Goal: Task Accomplishment & Management: Manage account settings

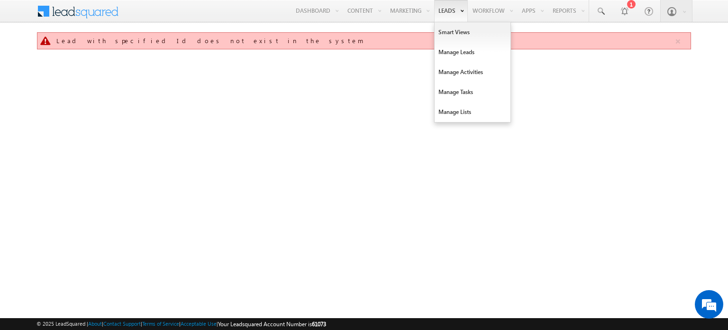
click at [457, 15] on link "Leads" at bounding box center [451, 11] width 34 height 22
click at [452, 51] on link "Manage Leads" at bounding box center [473, 52] width 76 height 20
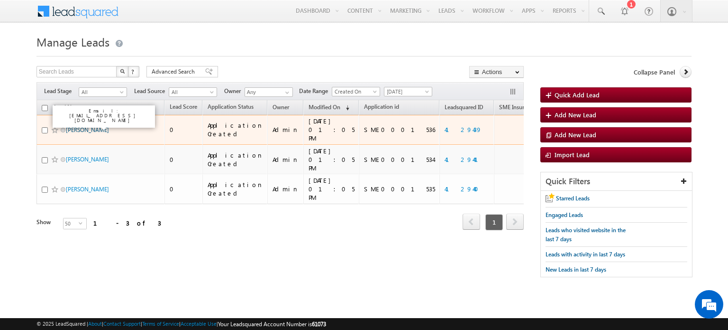
click at [78, 127] on link "INDRANI DORAI" at bounding box center [87, 129] width 43 height 7
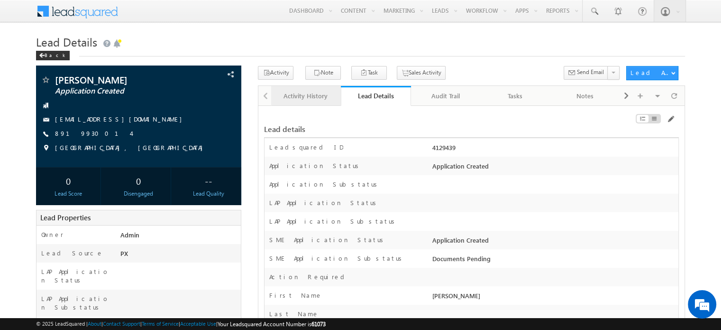
click at [304, 94] on div "Activity History" at bounding box center [306, 95] width 54 height 11
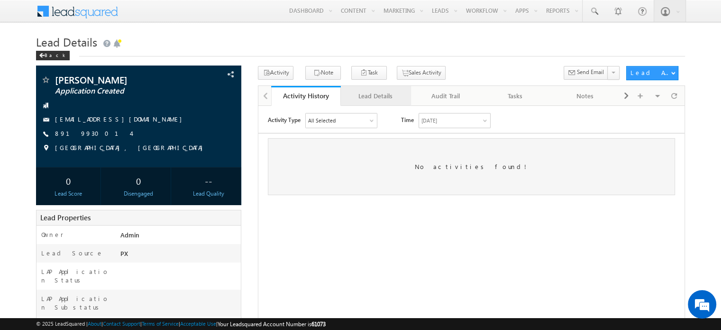
click at [347, 92] on link "Lead Details" at bounding box center [376, 96] width 70 height 20
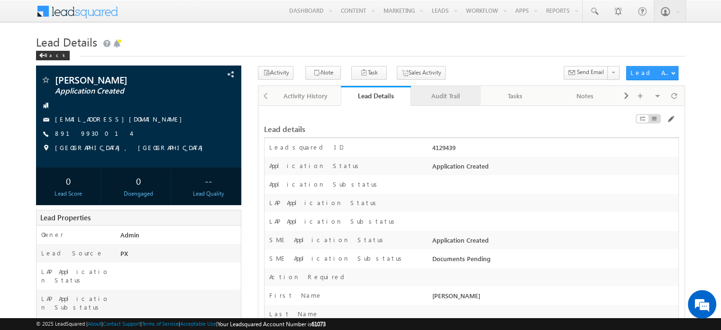
click at [440, 97] on div "Audit Trail" at bounding box center [446, 95] width 54 height 11
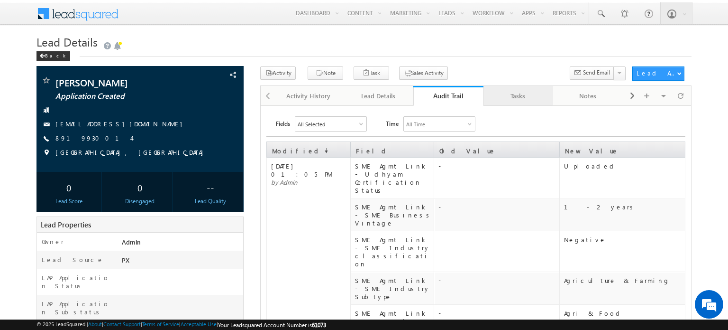
click at [523, 101] on div "Tasks" at bounding box center [518, 95] width 54 height 11
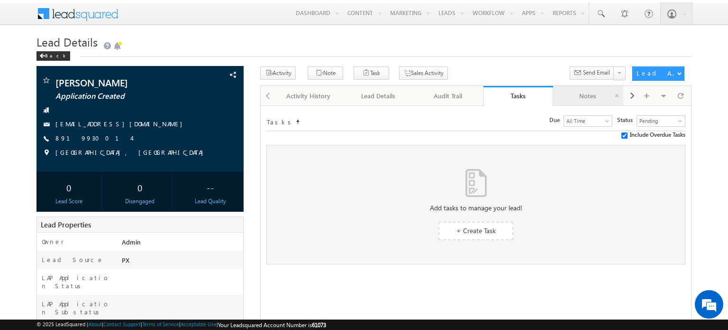
click at [597, 96] on div "Notes" at bounding box center [588, 95] width 54 height 11
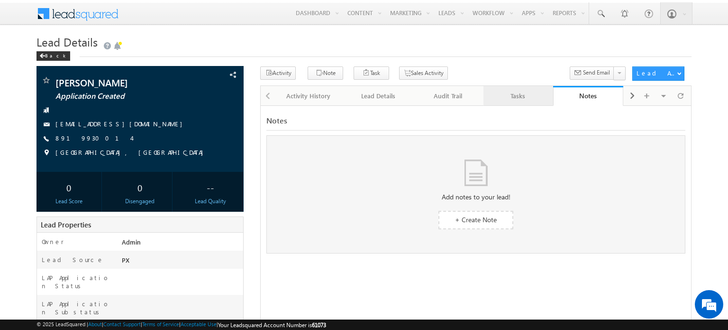
click at [524, 96] on div "Tasks" at bounding box center [518, 95] width 54 height 11
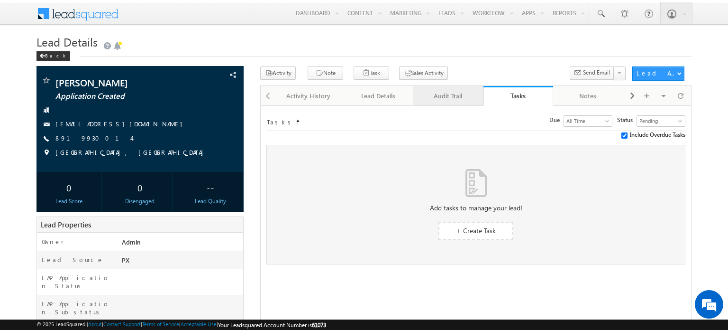
click at [446, 89] on link "Audit Trail" at bounding box center [448, 96] width 70 height 20
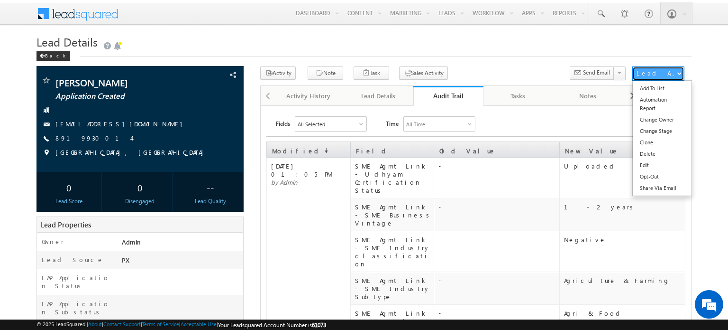
click at [678, 72] on span "button" at bounding box center [680, 73] width 4 height 4
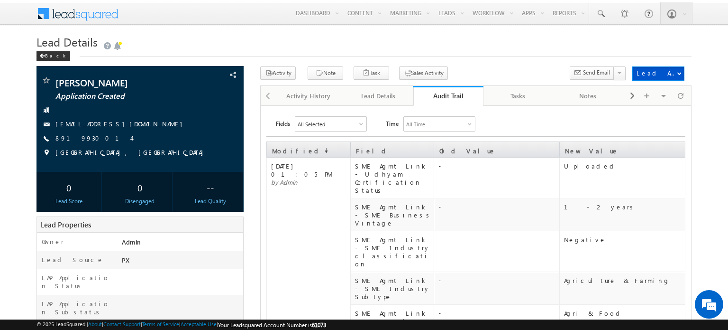
click at [396, 101] on div "Lead Details" at bounding box center [378, 95] width 54 height 11
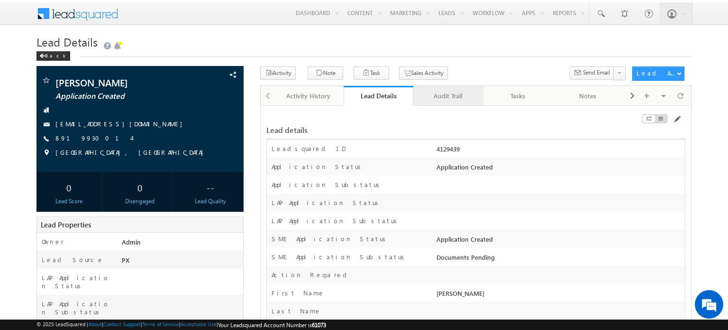
click at [445, 93] on div "Audit Trail" at bounding box center [448, 95] width 54 height 11
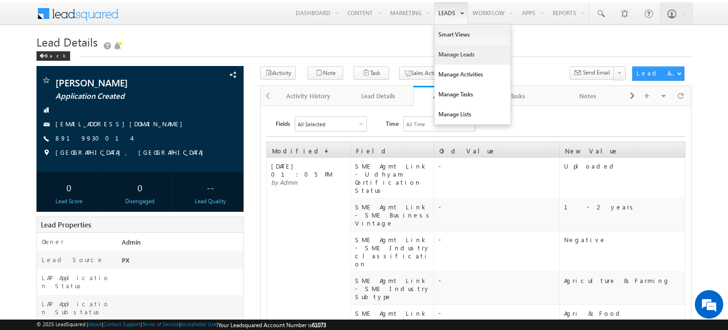
click at [446, 51] on link "Manage Leads" at bounding box center [473, 55] width 76 height 20
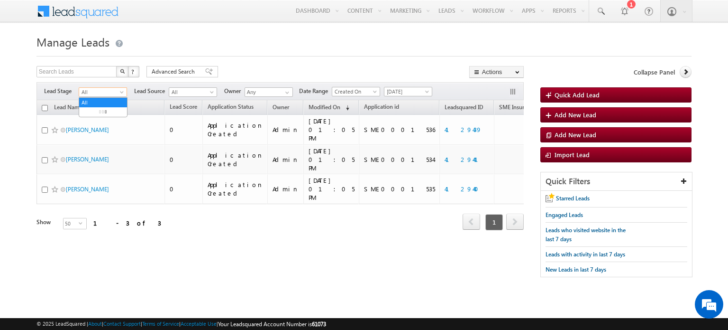
click at [121, 94] on span at bounding box center [123, 94] width 8 height 8
click at [263, 58] on form "Manage Leads Quick Add Lead Search Leads X ? 3 results found Advanced Search Ad…" at bounding box center [364, 159] width 655 height 255
click at [176, 73] on span "Advanced Search" at bounding box center [175, 71] width 46 height 9
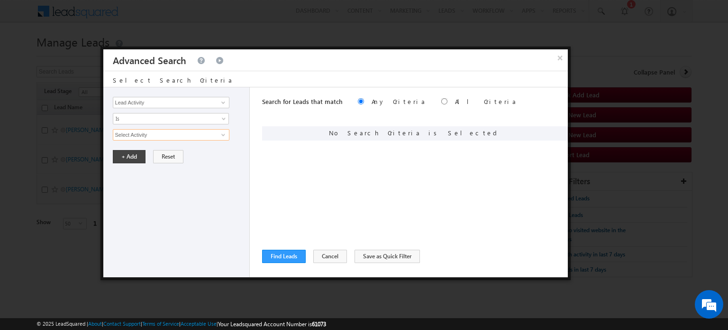
click at [161, 133] on input "Select Activity" at bounding box center [171, 134] width 117 height 11
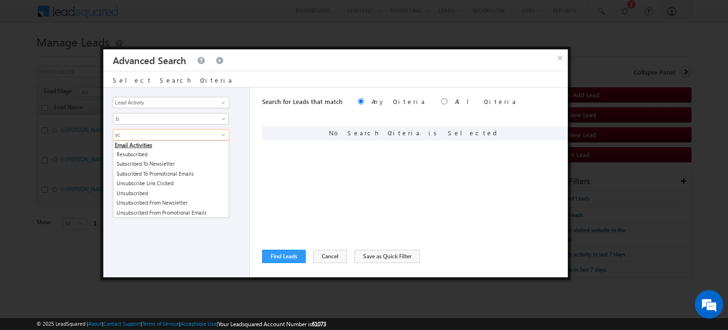
type input "s"
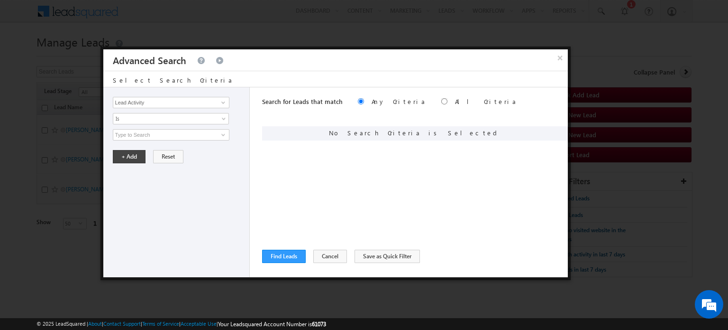
click at [243, 110] on div "Lead Activity Task Sales Group Prospect Id AA AA Owner AA Status Aadhaar Addres…" at bounding box center [176, 182] width 147 height 190
click at [323, 256] on button "Cancel" at bounding box center [330, 255] width 34 height 13
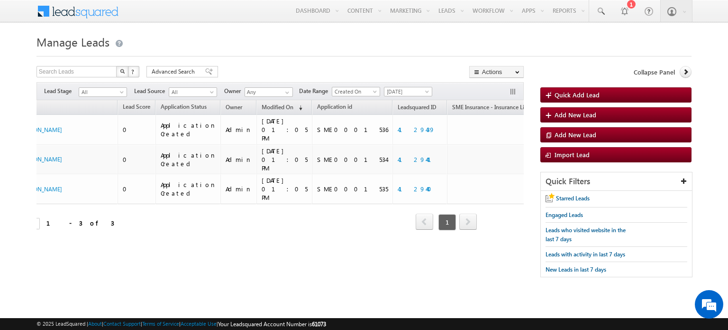
scroll to position [0, 94]
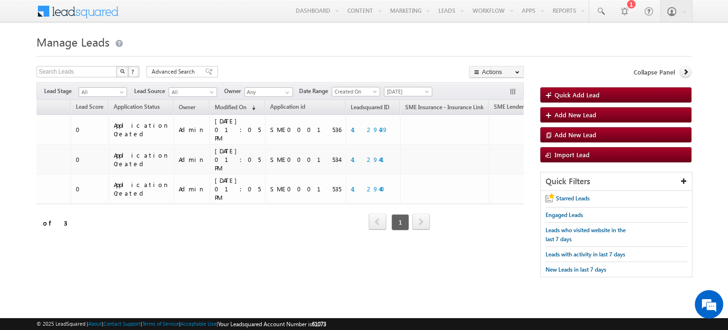
click at [421, 213] on span "next" at bounding box center [421, 221] width 18 height 16
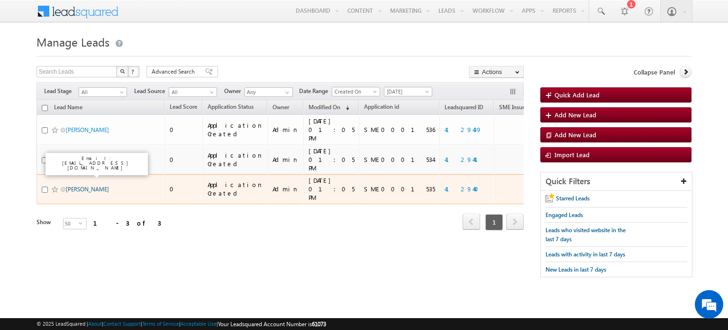
click at [88, 185] on link "[PERSON_NAME]" at bounding box center [87, 188] width 43 height 7
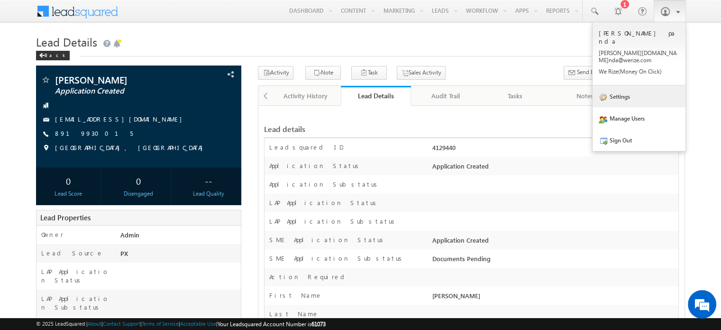
click at [636, 85] on link "Settings" at bounding box center [639, 96] width 93 height 22
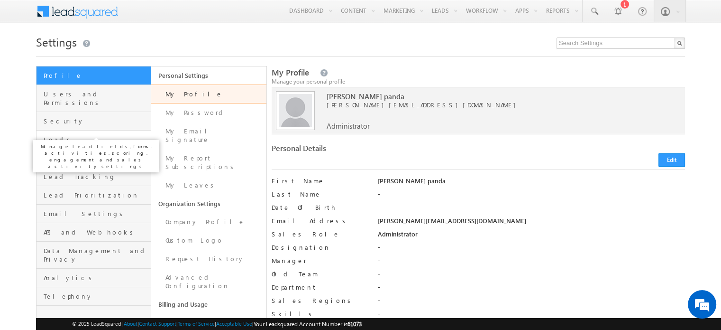
click at [82, 135] on span "Leads" at bounding box center [96, 139] width 105 height 9
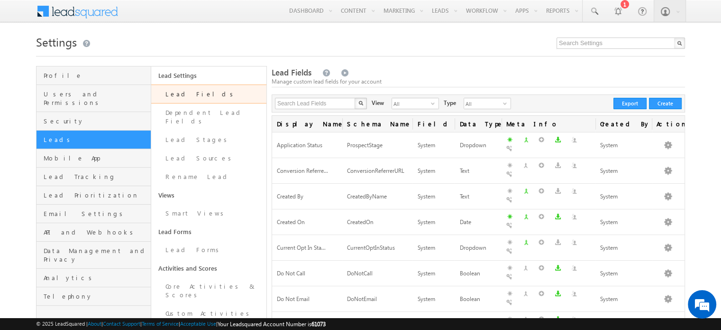
click at [177, 98] on link "Lead Fields" at bounding box center [208, 93] width 115 height 19
click at [191, 136] on link "Lead Stages" at bounding box center [208, 139] width 115 height 18
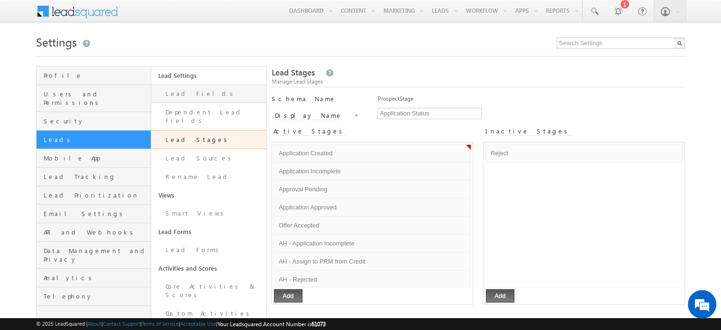
click at [182, 93] on link "Lead Fields" at bounding box center [208, 93] width 115 height 18
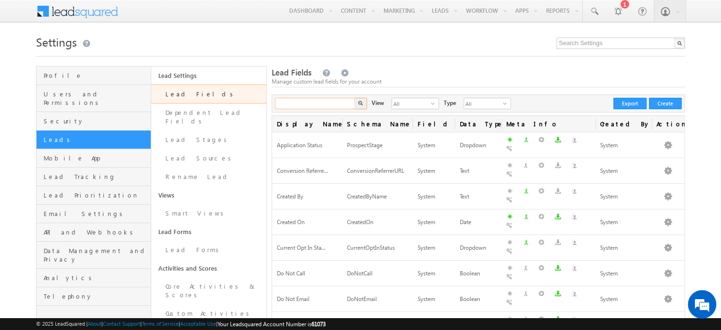
click at [324, 101] on input "text" at bounding box center [315, 103] width 81 height 11
click at [358, 104] on img "button" at bounding box center [360, 103] width 5 height 5
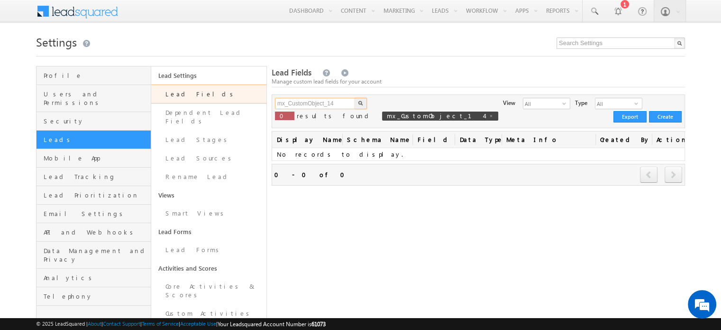
click at [343, 105] on input "mx_CustomObject_14" at bounding box center [315, 103] width 81 height 11
click at [362, 104] on img "button" at bounding box center [360, 103] width 5 height 5
click at [343, 104] on input "mx_CustomObject" at bounding box center [315, 103] width 81 height 11
type input "m"
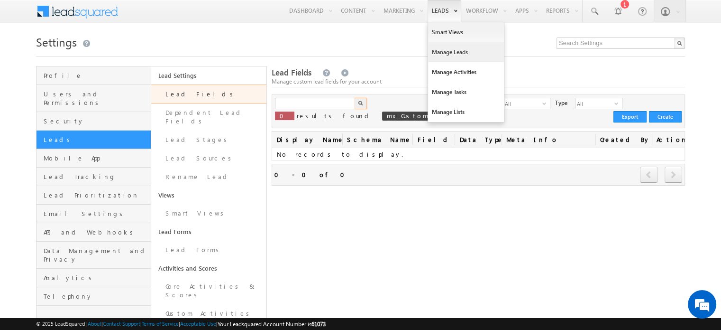
type input "Search Lead Fields"
click at [440, 59] on link "Manage Leads" at bounding box center [466, 52] width 76 height 20
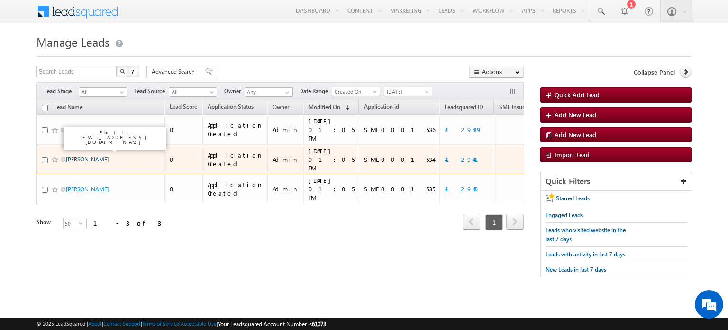
click at [101, 156] on link "[PERSON_NAME]" at bounding box center [87, 159] width 43 height 7
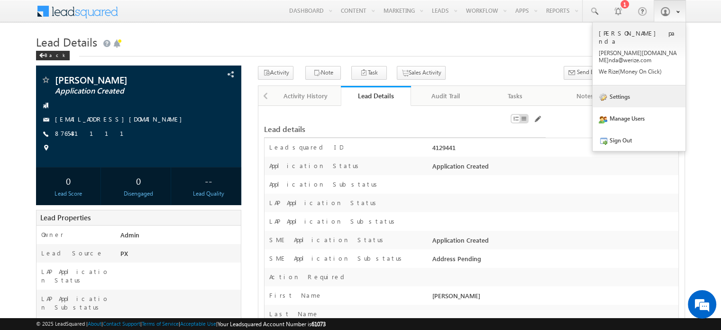
click at [623, 85] on link "Settings" at bounding box center [639, 96] width 93 height 22
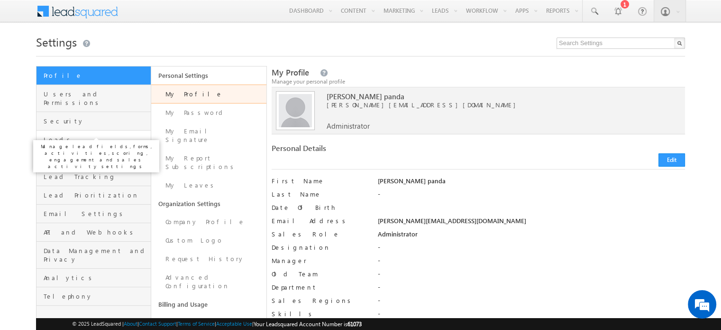
click at [94, 135] on span "Leads" at bounding box center [96, 139] width 105 height 9
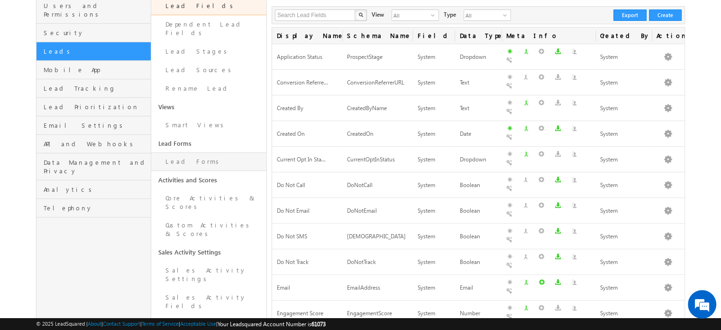
scroll to position [91, 0]
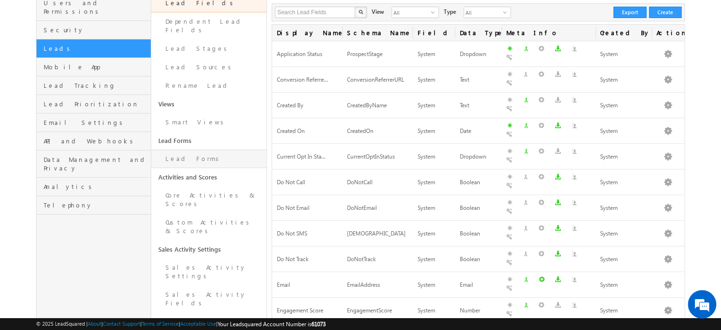
click at [174, 149] on link "Lead Forms" at bounding box center [208, 158] width 115 height 18
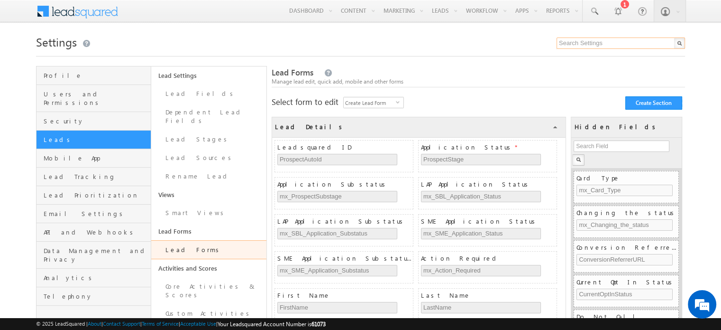
click at [579, 41] on input "text" at bounding box center [621, 42] width 128 height 11
type input "m"
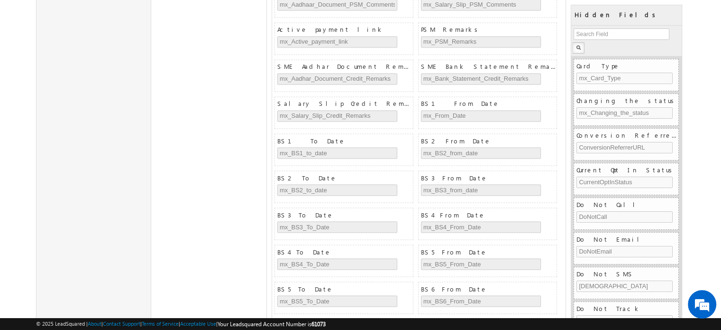
scroll to position [1671, 0]
click at [586, 32] on input "text" at bounding box center [622, 33] width 96 height 11
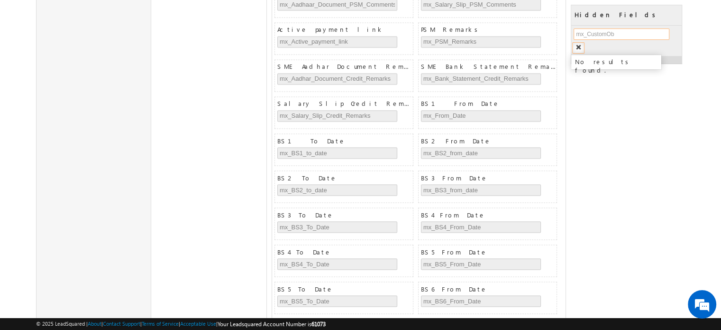
click at [618, 37] on input "mx_CustomOb" at bounding box center [622, 33] width 96 height 11
type input "m"
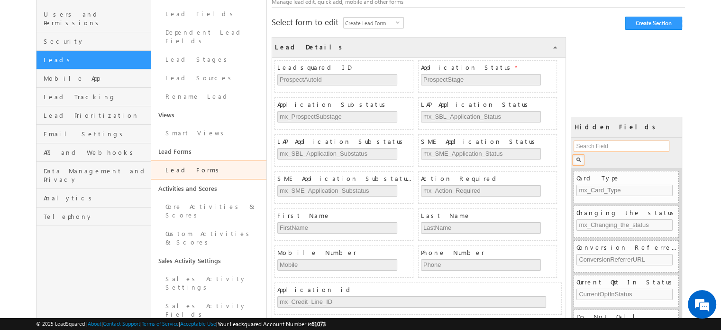
scroll to position [0, 0]
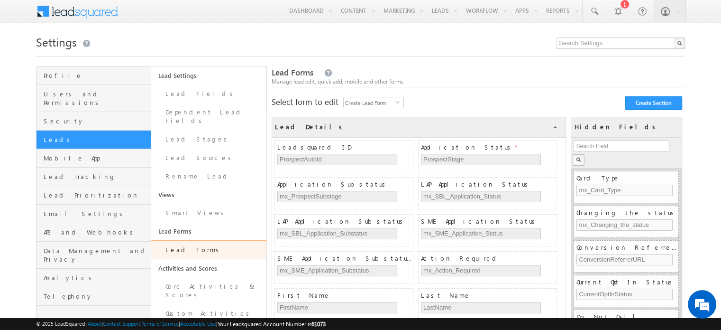
click at [521, 99] on div "Select form to edit Create Lead Form select LeadManipulation Create Section Sel…" at bounding box center [478, 102] width 413 height 10
drag, startPoint x: 549, startPoint y: 71, endPoint x: 579, endPoint y: 43, distance: 41.0
click at [579, 43] on input "text" at bounding box center [621, 42] width 128 height 11
type input "M"
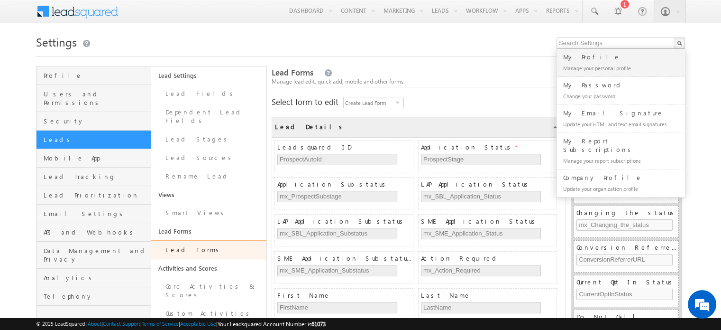
click at [467, 56] on div at bounding box center [360, 53] width 649 height 6
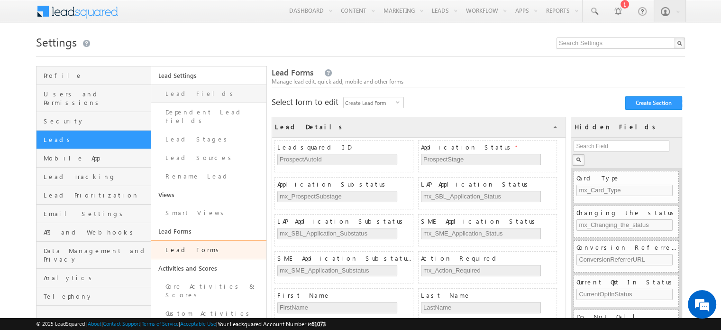
click at [206, 94] on link "Lead Fields" at bounding box center [208, 93] width 115 height 18
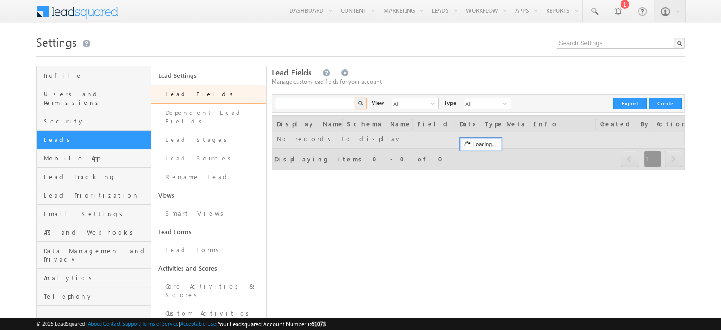
click at [325, 104] on input "text" at bounding box center [315, 103] width 81 height 11
type input "Search Lead Fields"
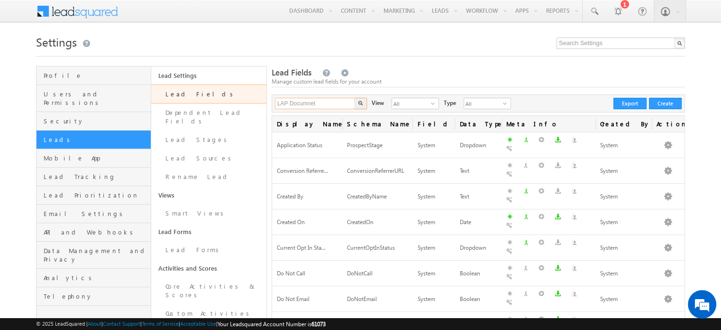
type input "LAP Documnet"
click at [361, 101] on img "button" at bounding box center [360, 103] width 5 height 5
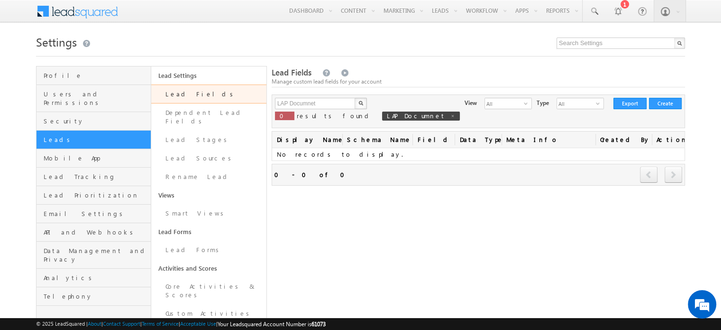
click at [355, 98] on button "button" at bounding box center [361, 103] width 12 height 11
click at [330, 103] on input "LAP Documnet" at bounding box center [315, 103] width 81 height 11
type input "LAP Doc"
click at [355, 98] on button "button" at bounding box center [361, 103] width 12 height 11
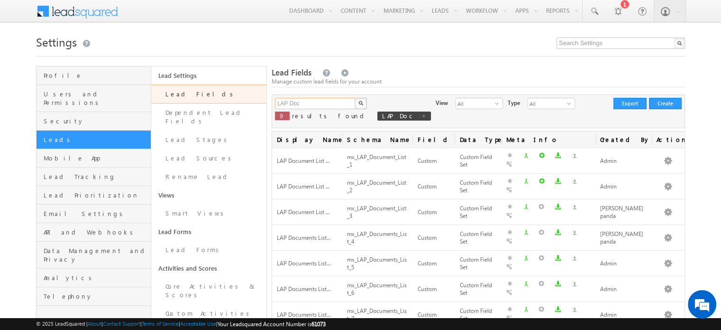
click at [330, 103] on input "LAP Doc" at bounding box center [315, 103] width 81 height 11
click at [649, 214] on link "Edit" at bounding box center [651, 214] width 57 height 11
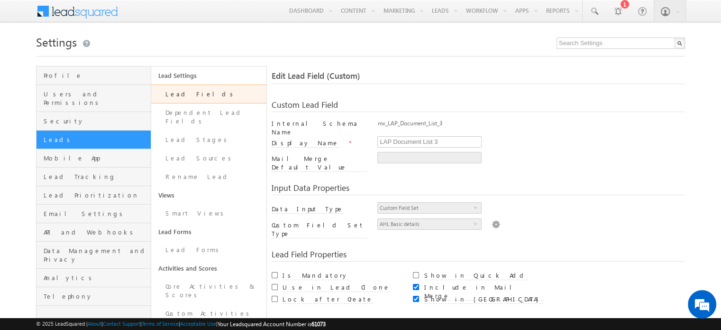
click at [492, 218] on img at bounding box center [496, 223] width 9 height 10
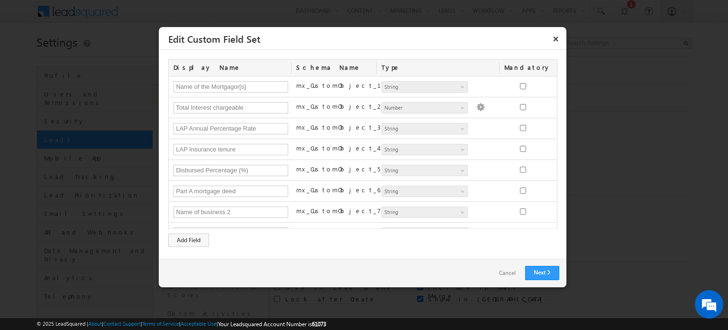
scroll to position [468, 0]
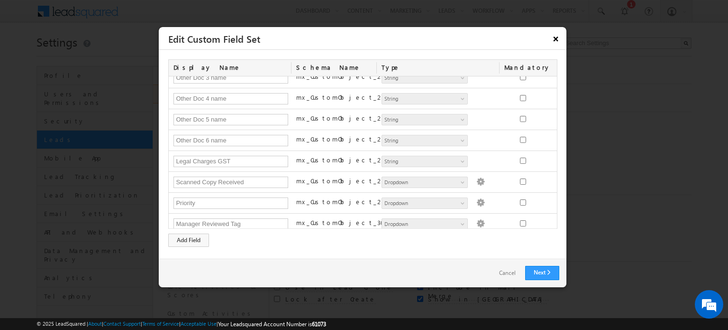
click at [558, 41] on button "×" at bounding box center [556, 38] width 15 height 17
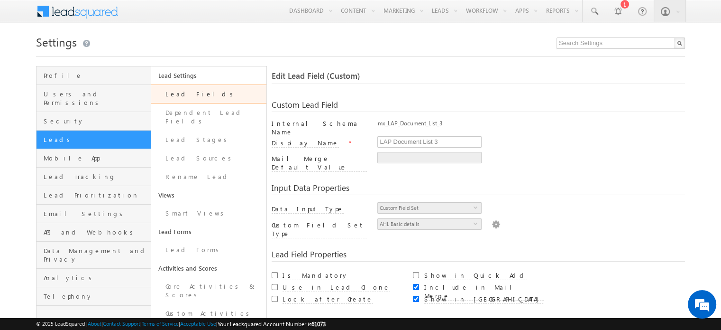
click at [492, 218] on img at bounding box center [496, 223] width 9 height 10
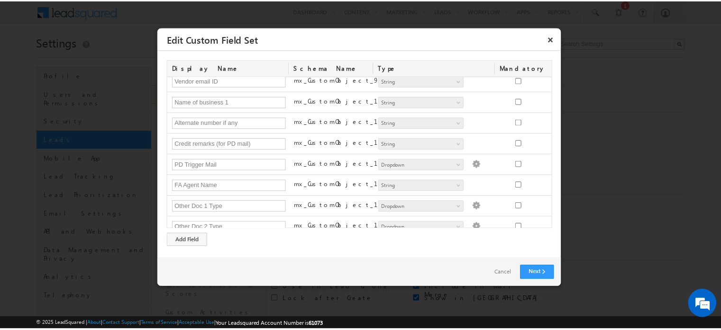
scroll to position [202, 0]
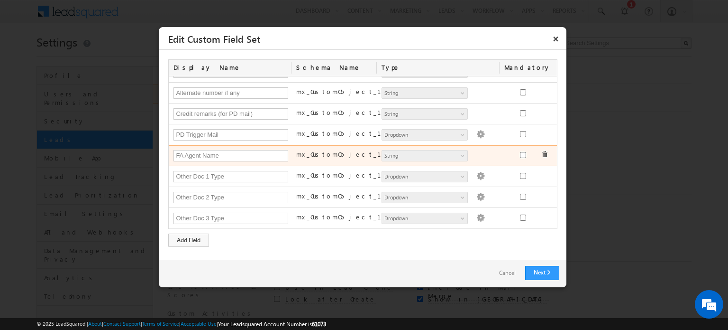
click at [321, 150] on label "mx_CustomObject_14" at bounding box center [344, 154] width 97 height 9
click at [253, 156] on input "FA Agent Name" at bounding box center [231, 155] width 115 height 11
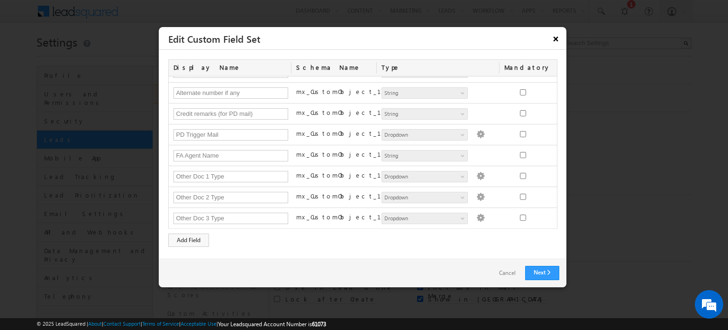
click at [557, 40] on button "×" at bounding box center [556, 38] width 15 height 17
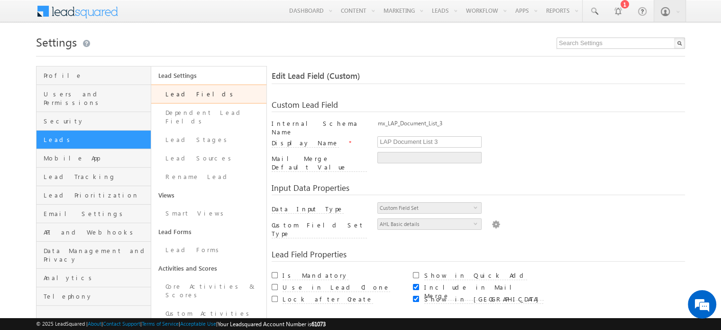
click at [175, 93] on link "Lead Fields" at bounding box center [208, 93] width 115 height 19
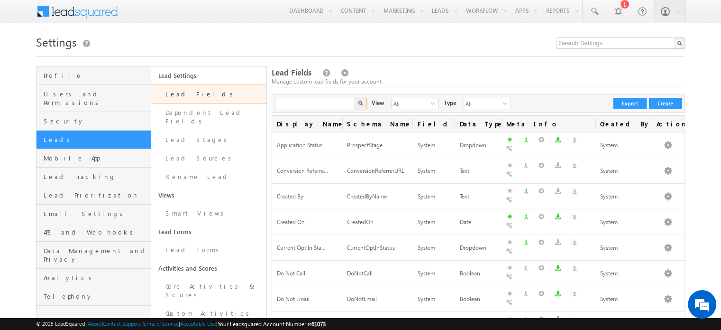
click at [307, 103] on input "text" at bounding box center [315, 103] width 81 height 11
type input "Search Lead Fields"
type input "LAP Doc"
click at [355, 98] on button "button" at bounding box center [361, 103] width 12 height 11
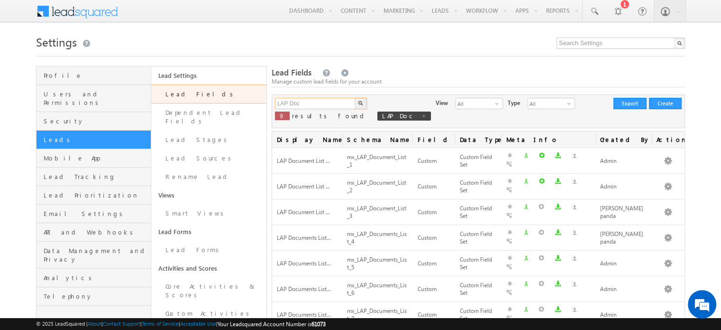
click at [303, 101] on input "LAP Doc" at bounding box center [315, 103] width 81 height 11
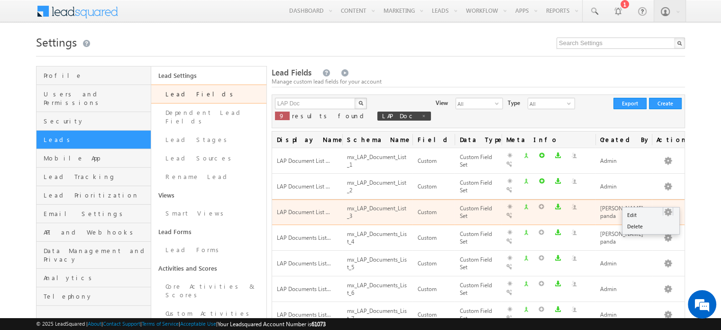
click at [663, 207] on span at bounding box center [668, 211] width 10 height 9
click at [365, 203] on div "mx_LAP_Document_List_3" at bounding box center [377, 212] width 61 height 18
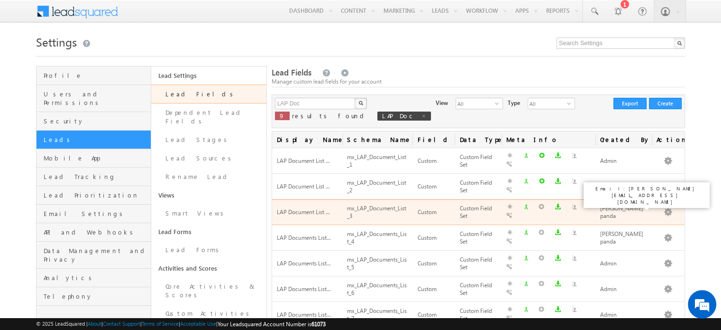
click at [609, 206] on div "[PERSON_NAME] panda" at bounding box center [623, 212] width 47 height 18
click at [311, 209] on td "LAP Document List ..." at bounding box center [307, 212] width 70 height 26
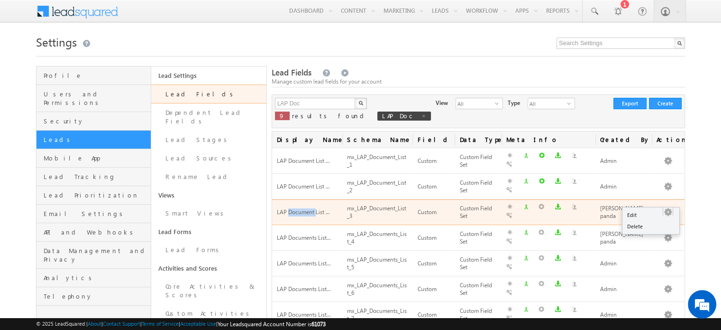
click at [665, 207] on button "button" at bounding box center [667, 211] width 9 height 9
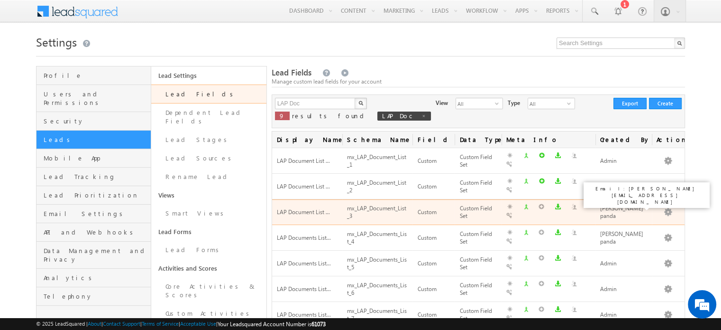
click at [620, 204] on div "[PERSON_NAME] panda" at bounding box center [623, 212] width 47 height 18
click at [465, 203] on div "Custom Field Set" at bounding box center [477, 212] width 37 height 18
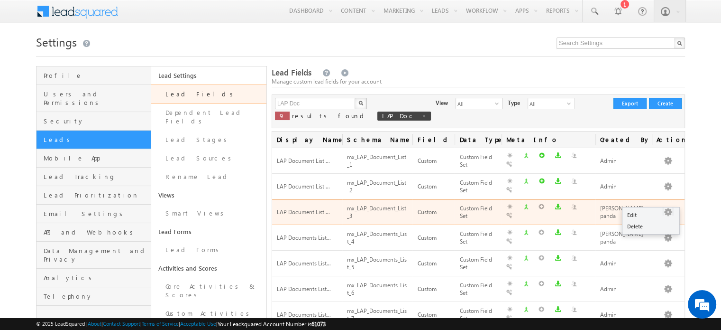
click at [661, 206] on div at bounding box center [668, 211] width 23 height 11
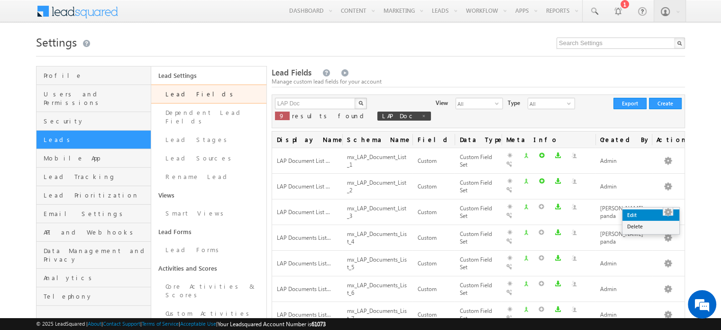
click at [640, 211] on link "Edit" at bounding box center [651, 214] width 57 height 11
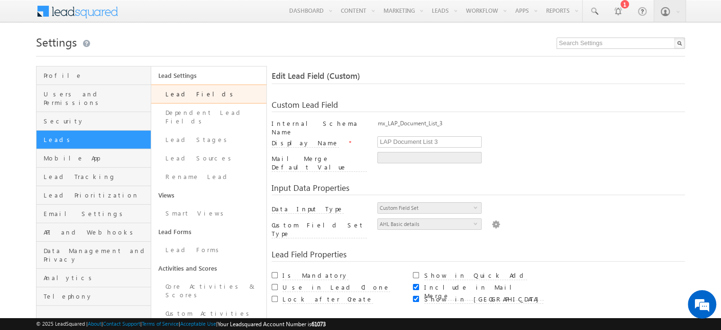
click at [492, 218] on img at bounding box center [496, 223] width 9 height 10
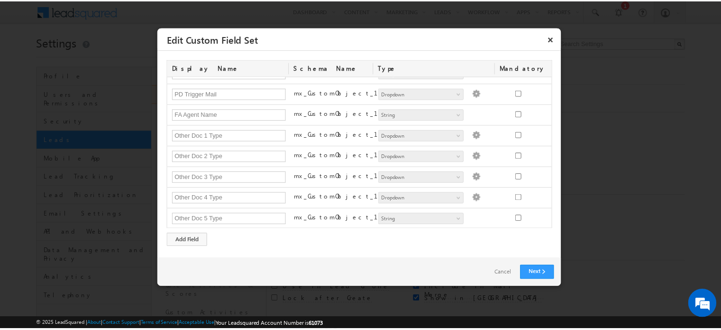
scroll to position [243, 0]
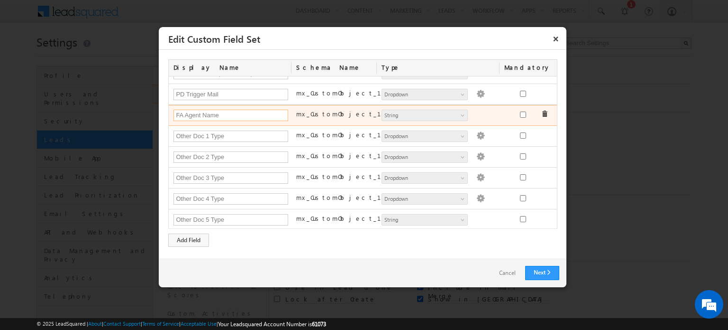
click at [219, 111] on input "FA Agent Name" at bounding box center [231, 115] width 115 height 11
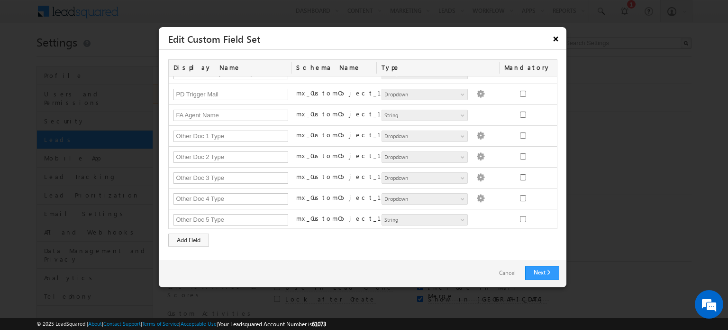
click at [555, 40] on button "×" at bounding box center [556, 38] width 15 height 17
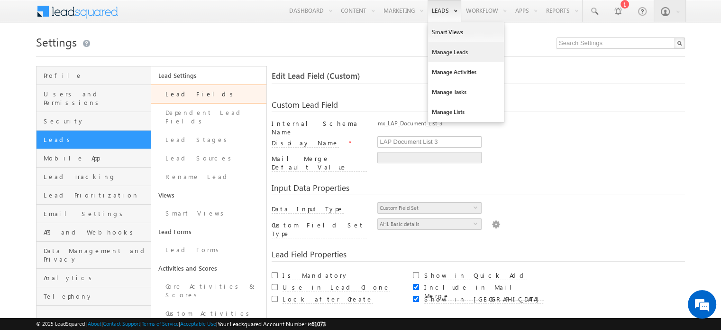
click at [437, 48] on link "Manage Leads" at bounding box center [466, 52] width 76 height 20
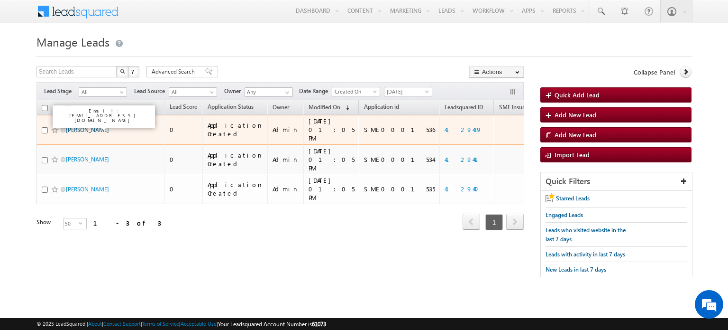
click at [87, 126] on link "[PERSON_NAME]" at bounding box center [87, 129] width 43 height 7
